Goal: Task Accomplishment & Management: Manage account settings

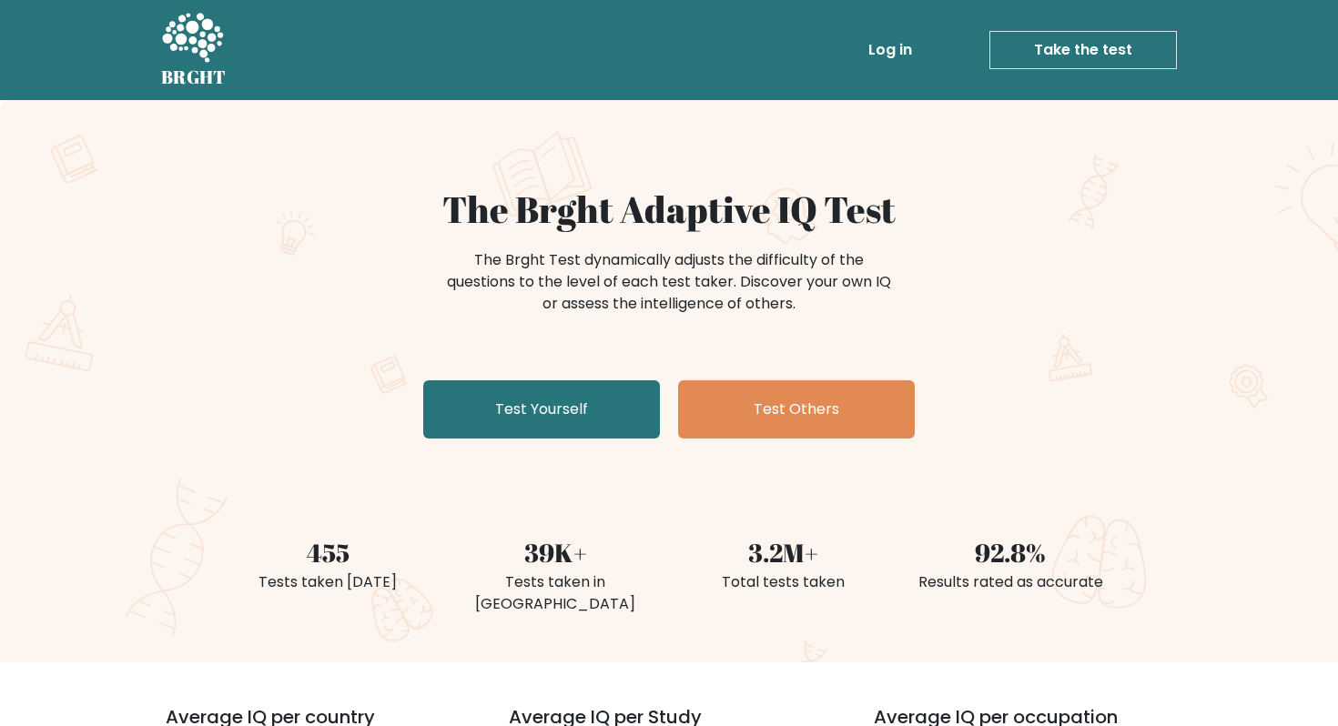
click at [883, 55] on link "Log in" at bounding box center [890, 50] width 58 height 36
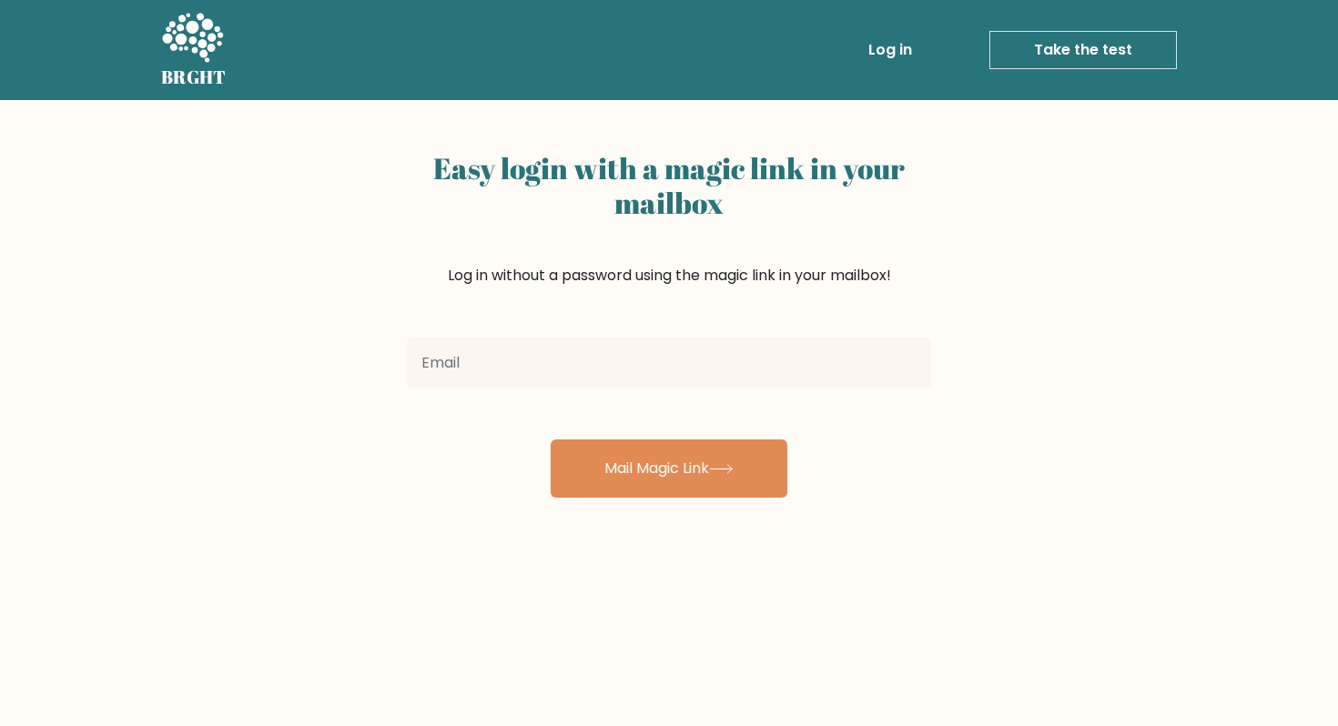
click at [571, 353] on input "email" at bounding box center [669, 363] width 524 height 51
type input "[EMAIL_ADDRESS][DOMAIN_NAME]"
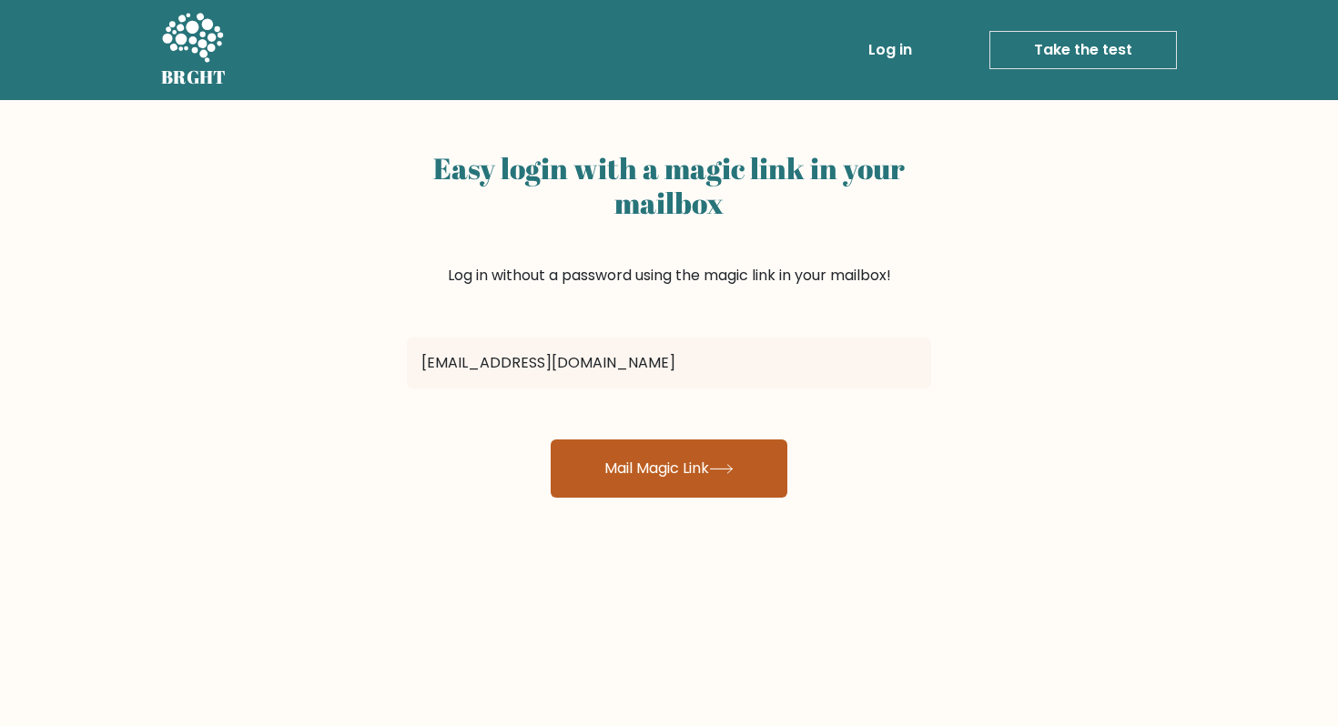
click at [617, 479] on button "Mail Magic Link" at bounding box center [668, 468] width 237 height 58
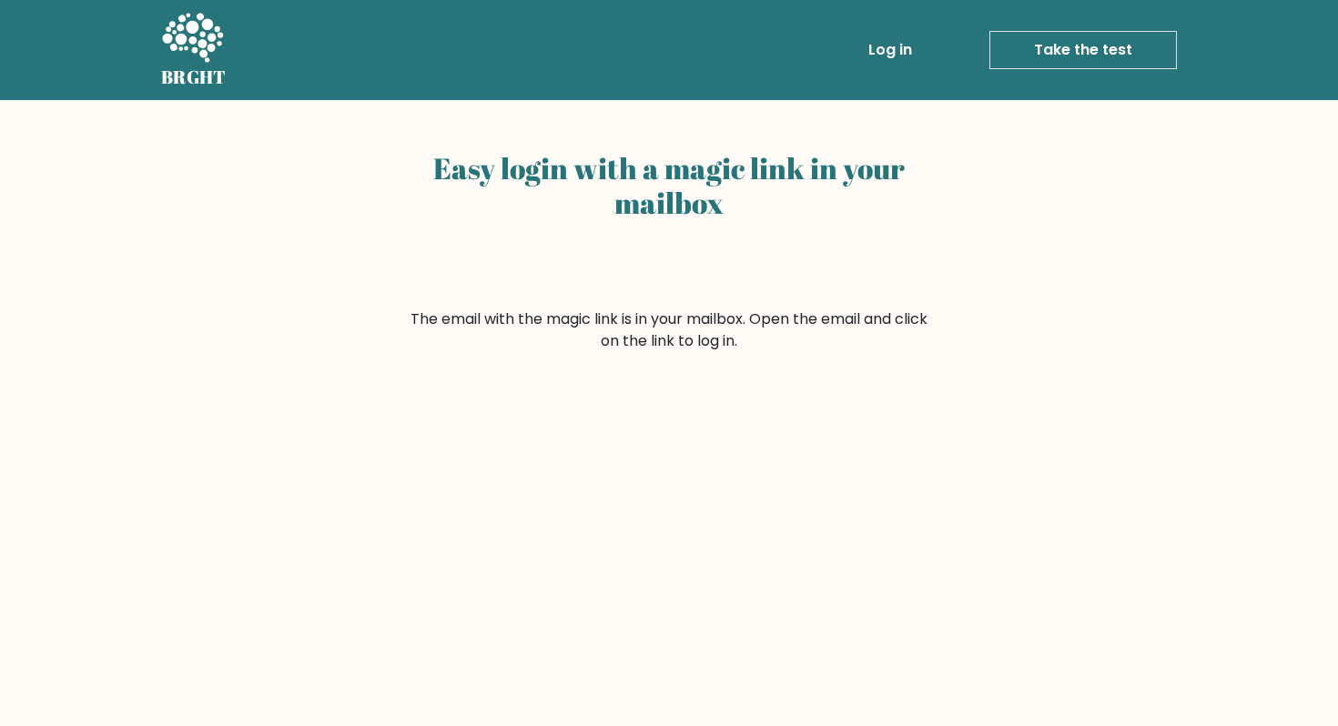
click at [665, 319] on form "The email with the magic link is in your mailbox. Open the email and click on t…" at bounding box center [669, 330] width 524 height 44
click at [899, 50] on link "Log in" at bounding box center [890, 50] width 58 height 36
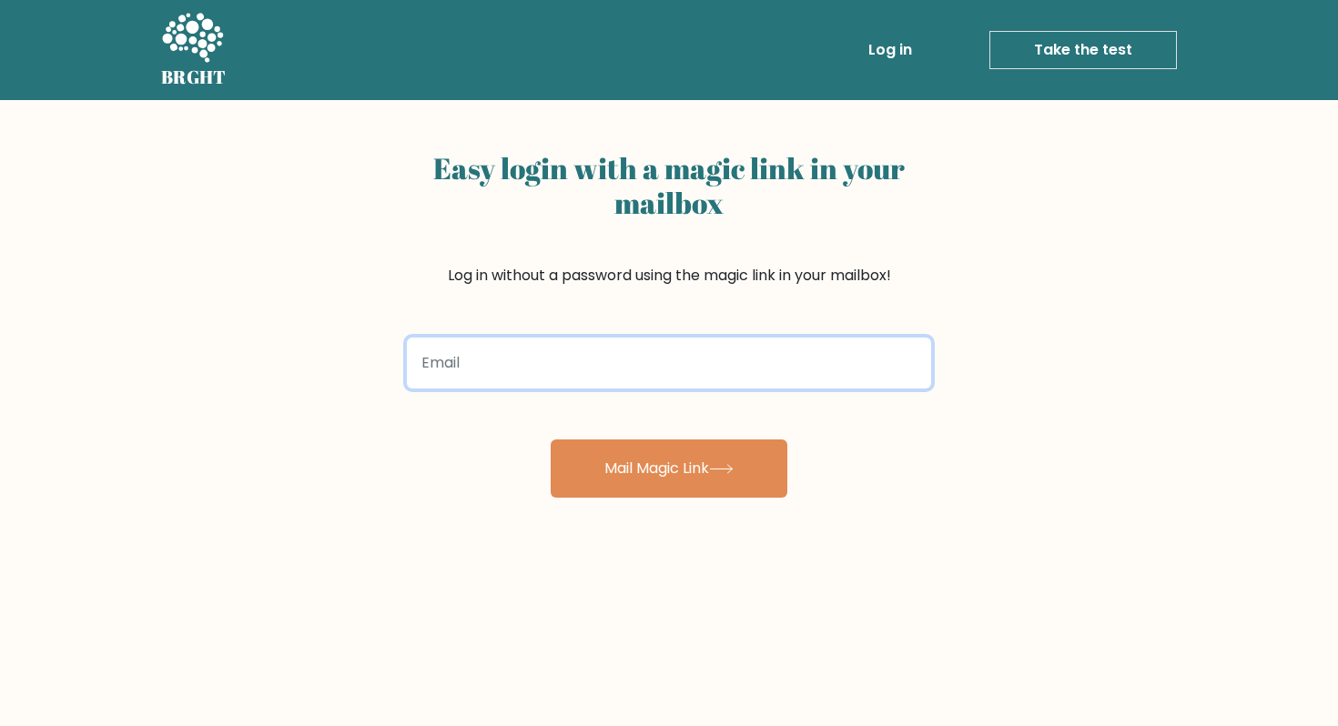
click at [722, 373] on input "email" at bounding box center [669, 363] width 524 height 51
type input "yasarservan.sarihan@bahcesehir.edu.tr"
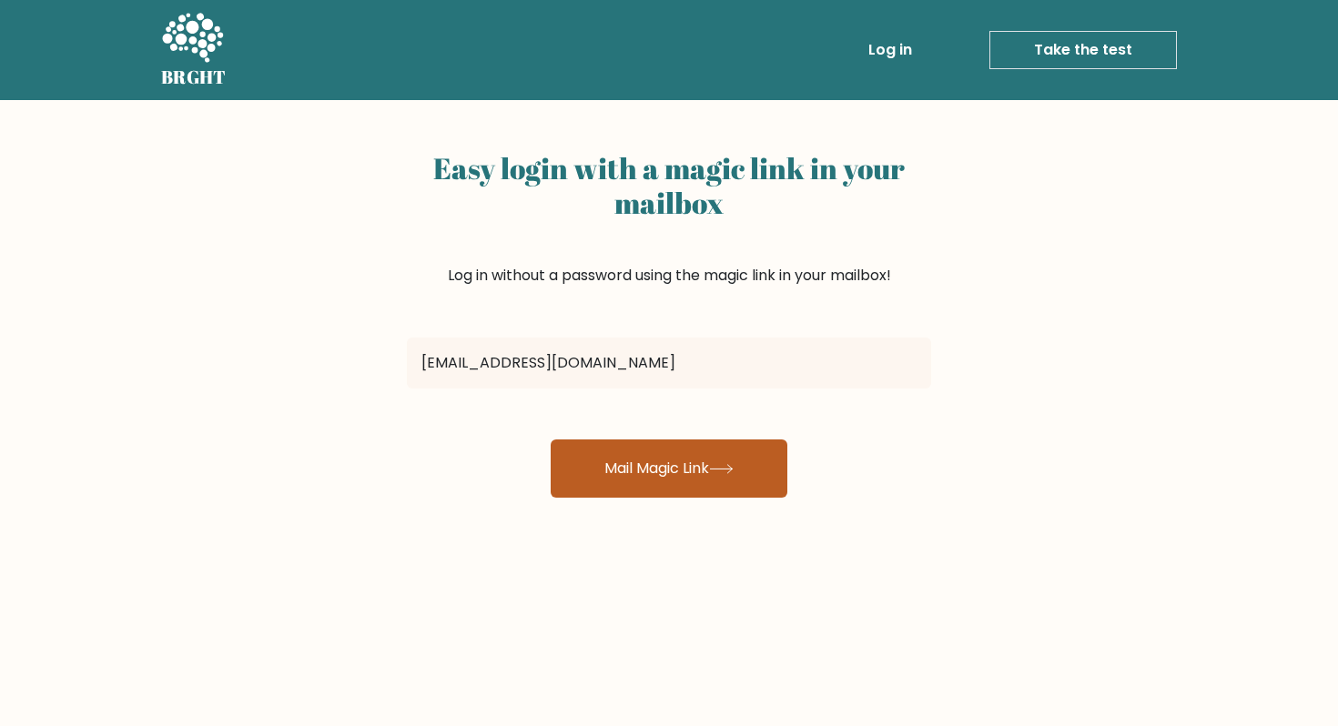
click at [650, 477] on button "Mail Magic Link" at bounding box center [668, 468] width 237 height 58
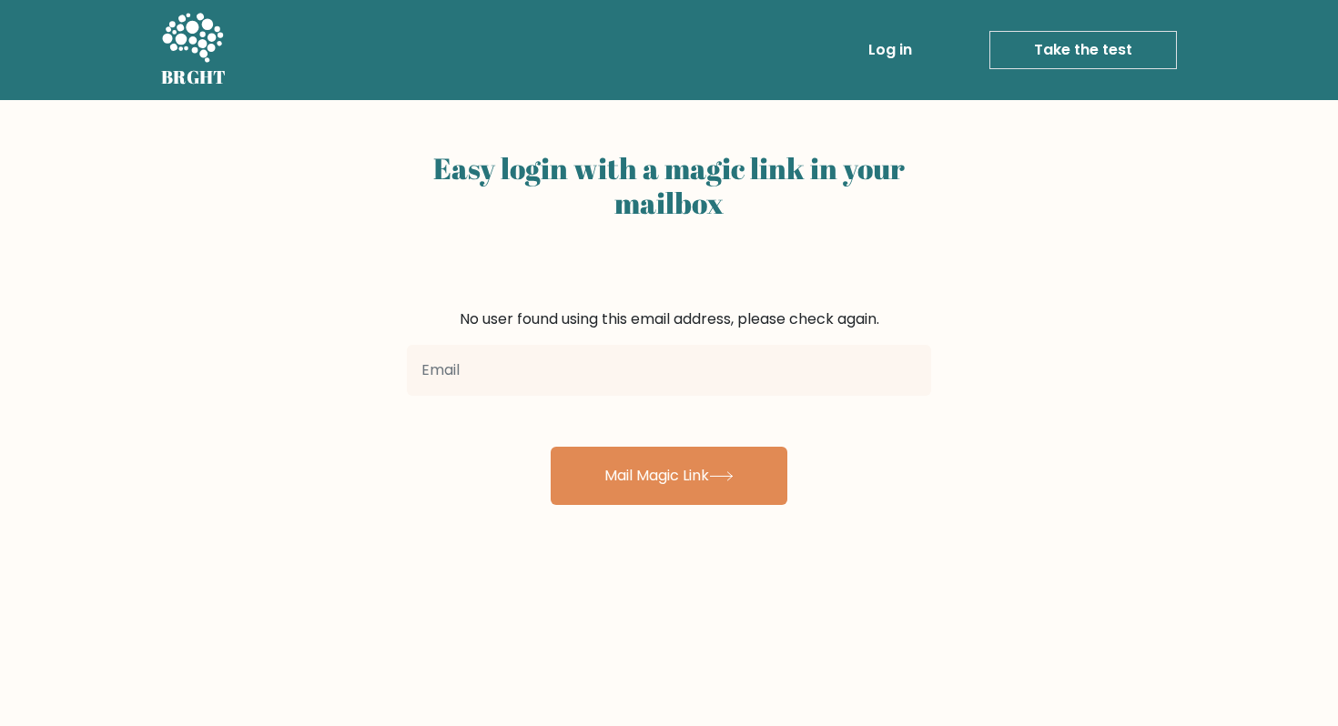
click at [641, 363] on input "email" at bounding box center [669, 370] width 524 height 51
type input "[EMAIL_ADDRESS][DOMAIN_NAME]"
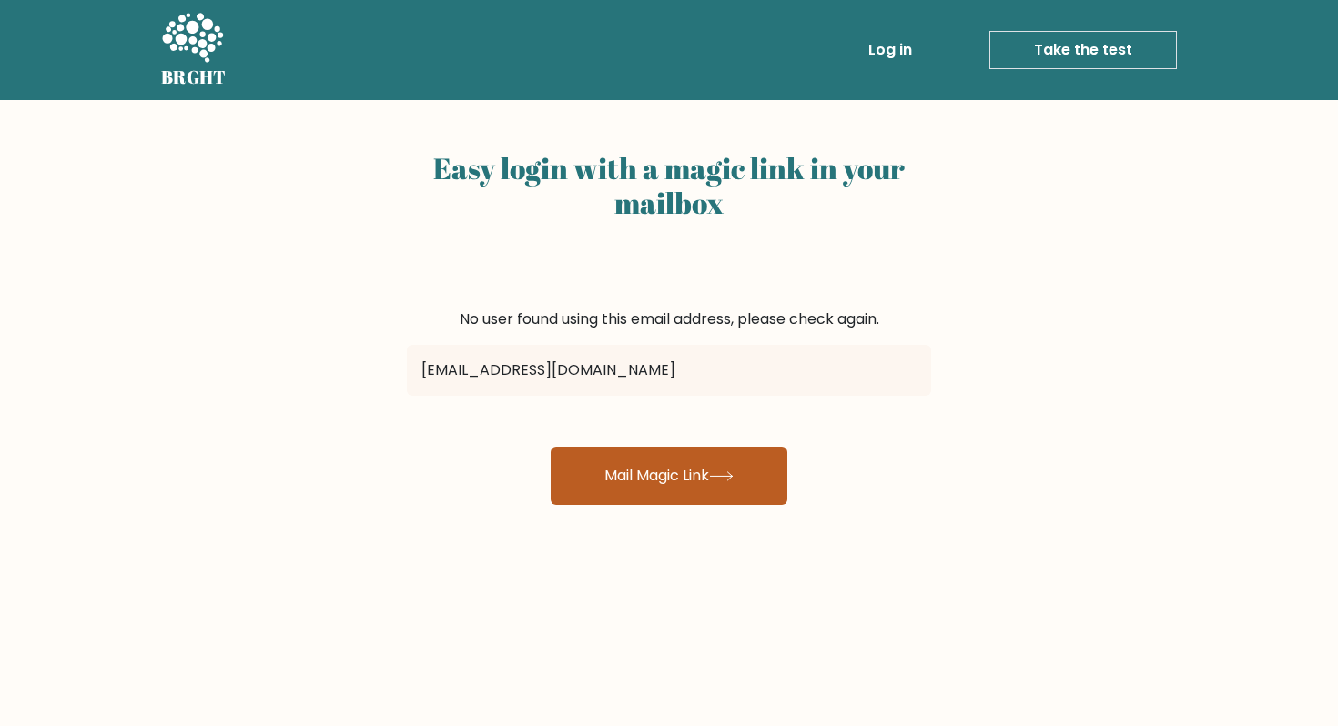
click at [634, 460] on button "Mail Magic Link" at bounding box center [668, 476] width 237 height 58
